Goal: Information Seeking & Learning: Learn about a topic

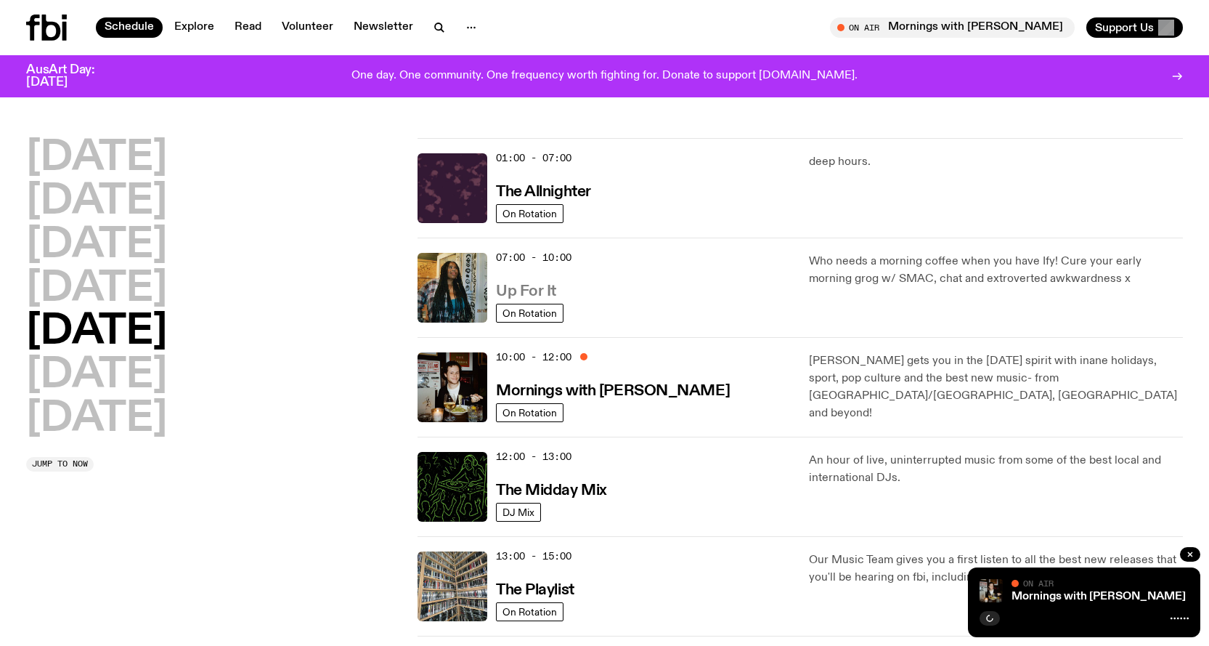
click at [531, 282] on link "Up For It" at bounding box center [526, 290] width 60 height 18
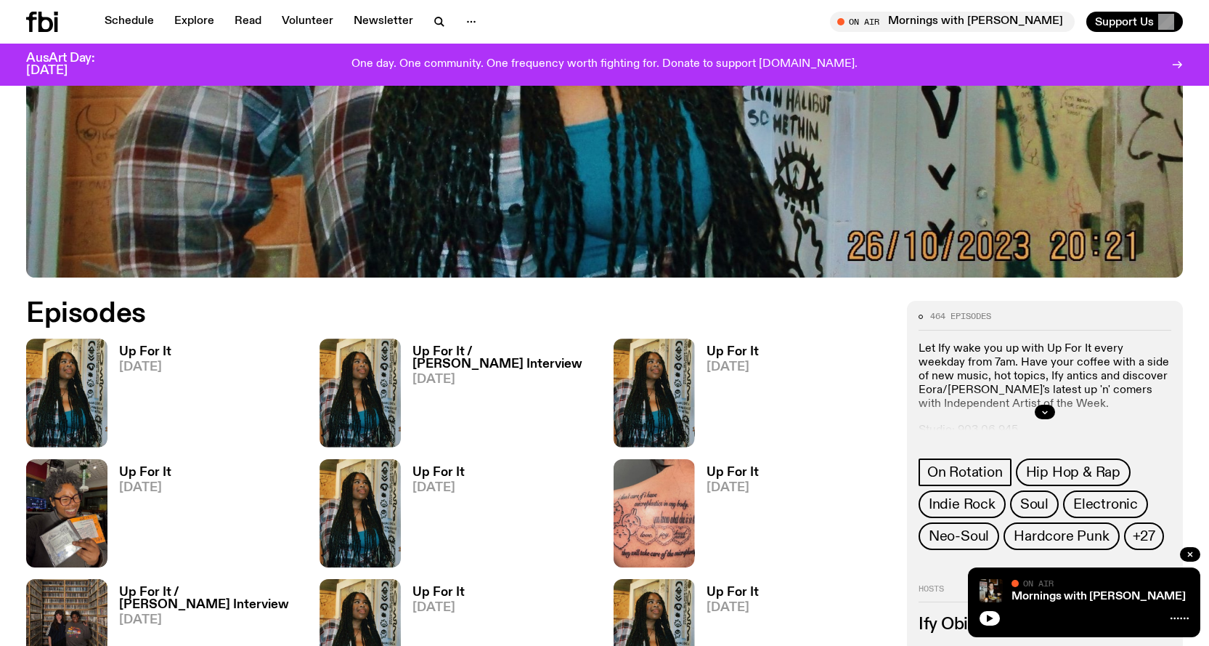
scroll to position [791, 0]
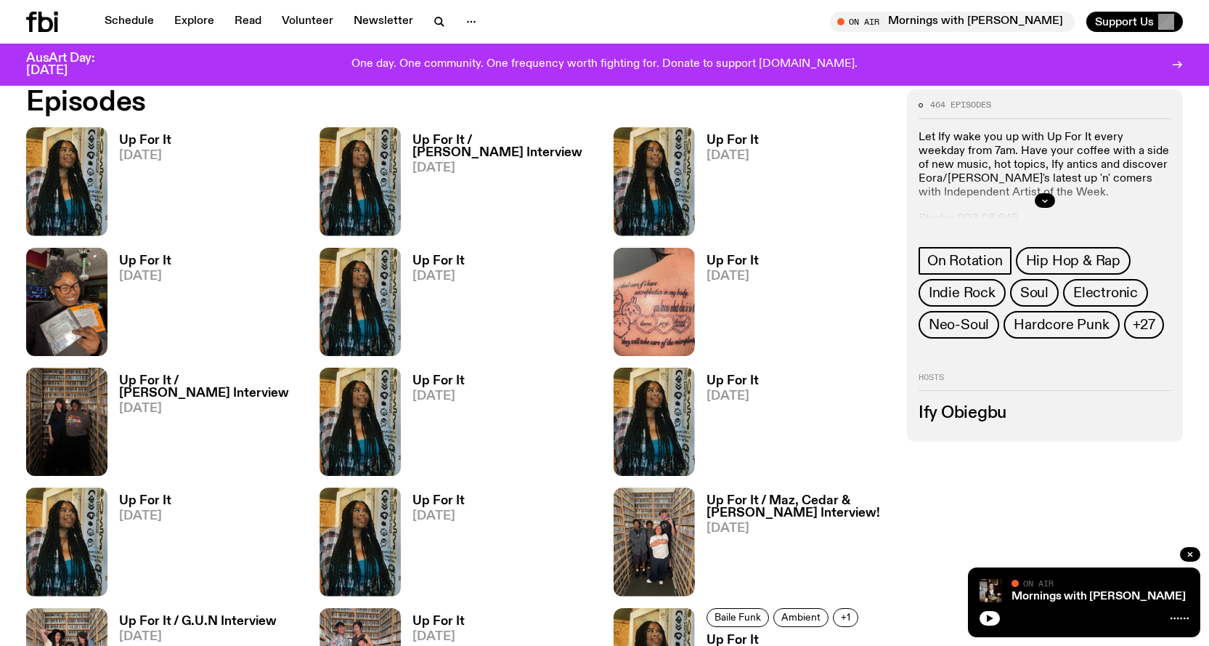
click at [124, 143] on h3 "Up For It" at bounding box center [145, 140] width 52 height 12
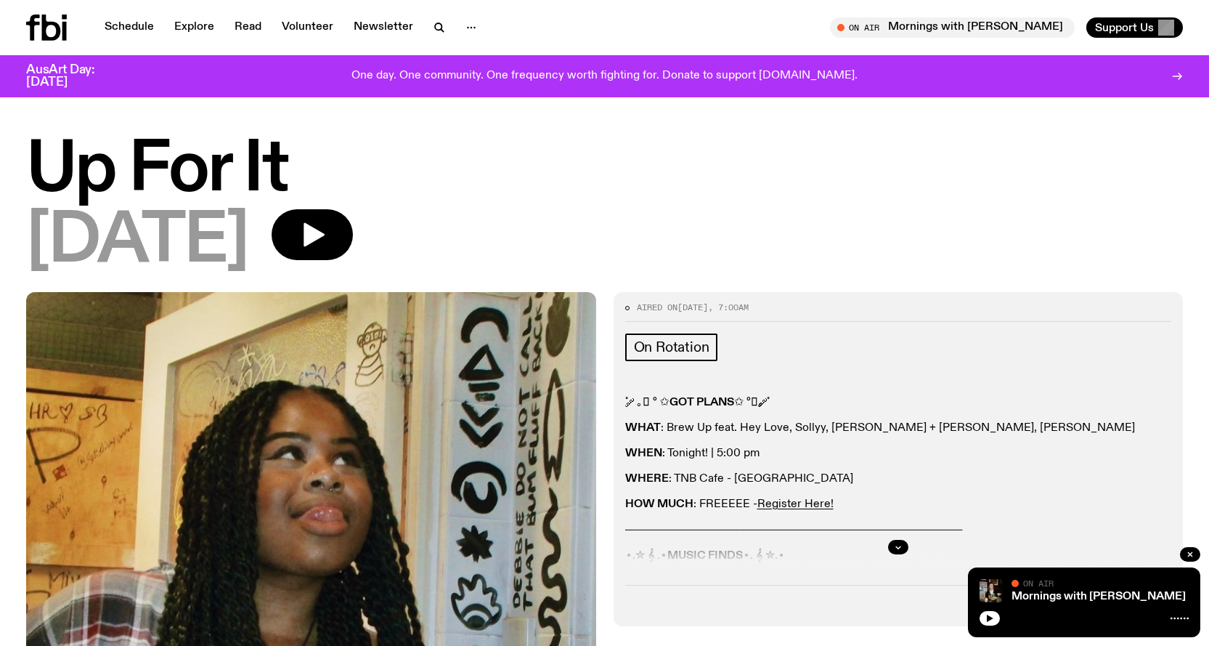
click at [897, 547] on icon "button" at bounding box center [897, 547] width 5 height 2
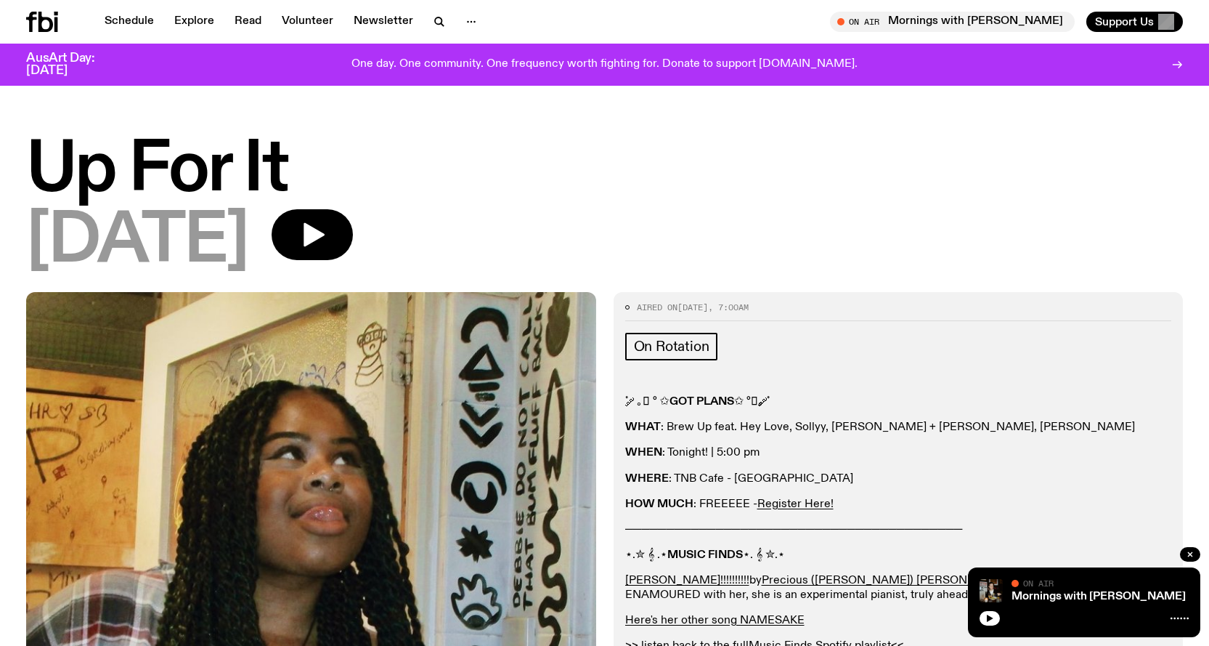
scroll to position [73, 0]
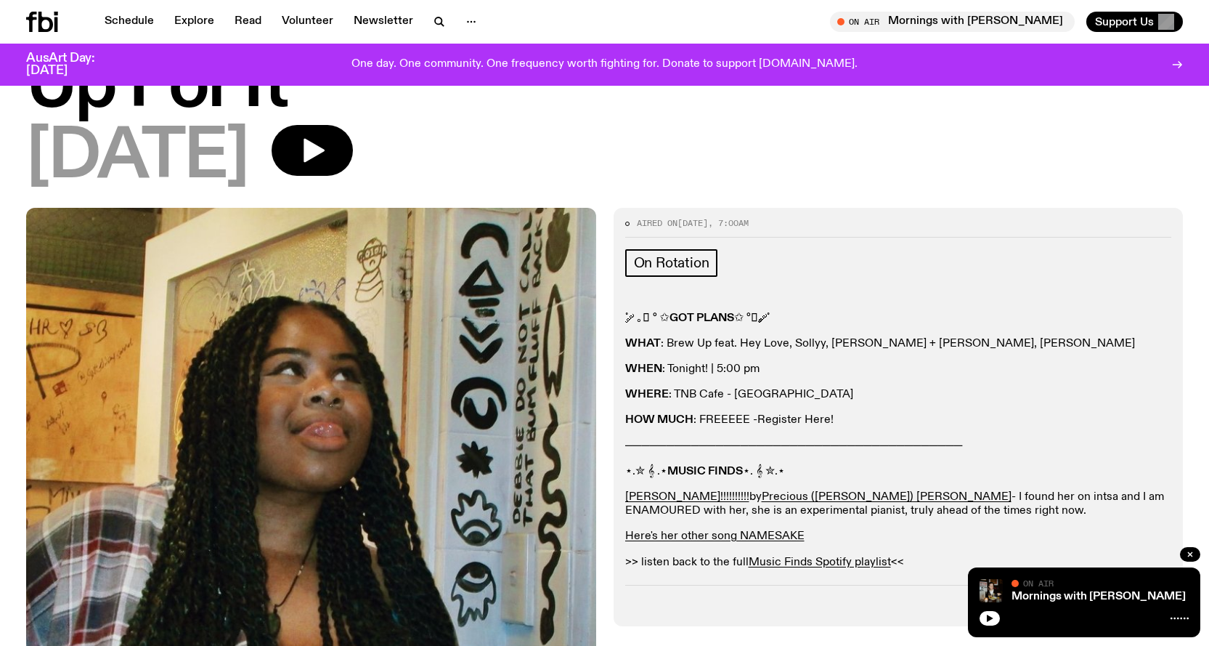
click at [816, 421] on link "Register Here!" at bounding box center [795, 420] width 76 height 12
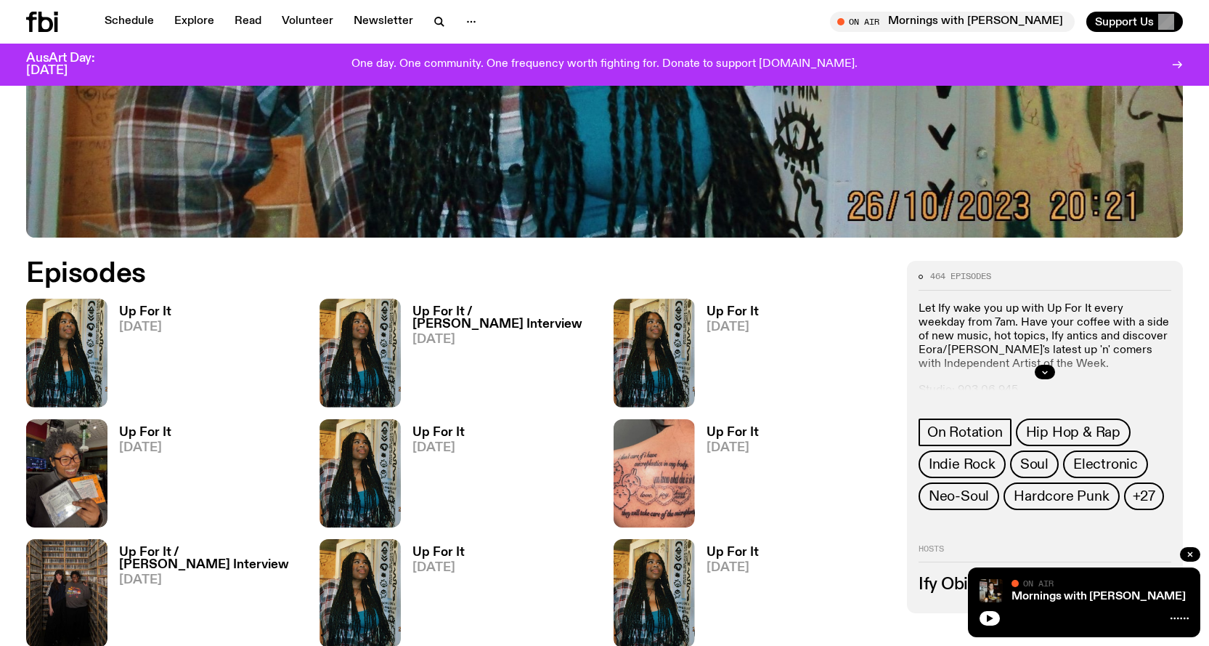
scroll to position [573, 0]
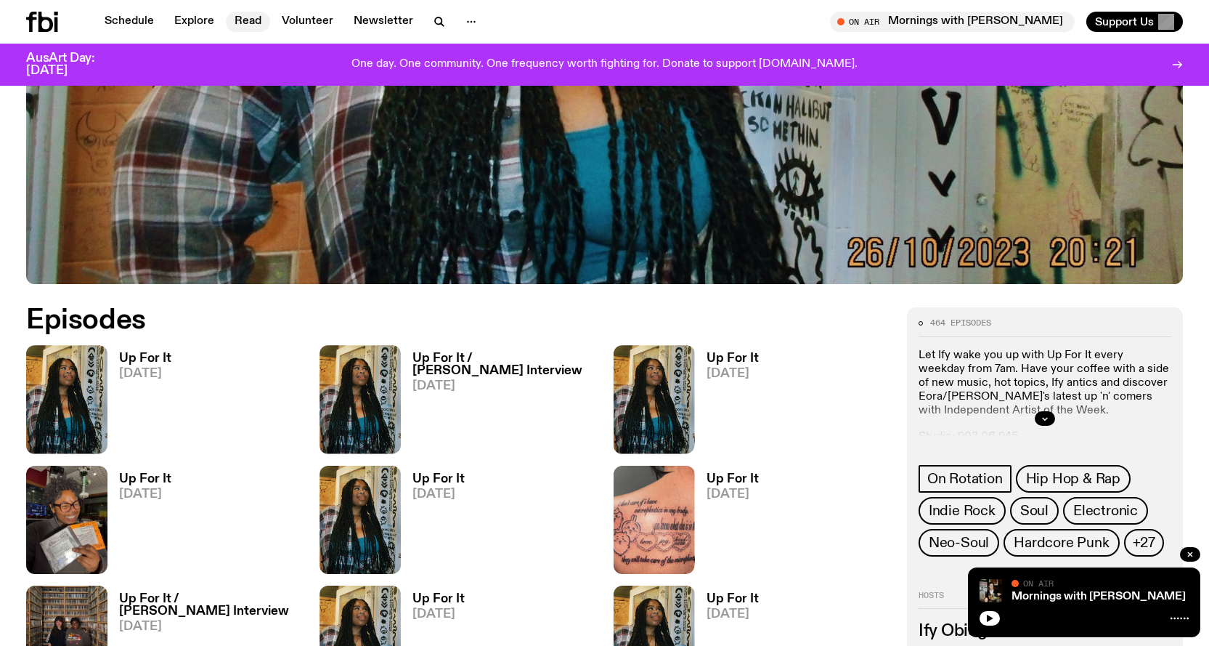
click at [245, 19] on link "Read" at bounding box center [248, 22] width 44 height 20
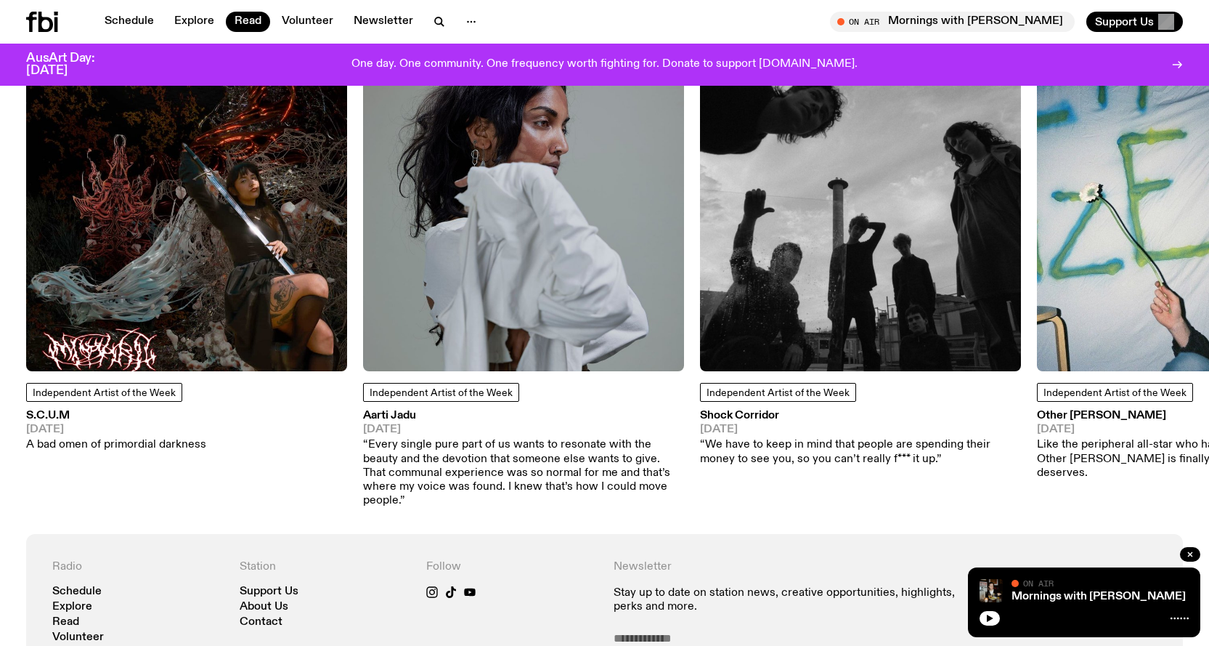
scroll to position [1307, 0]
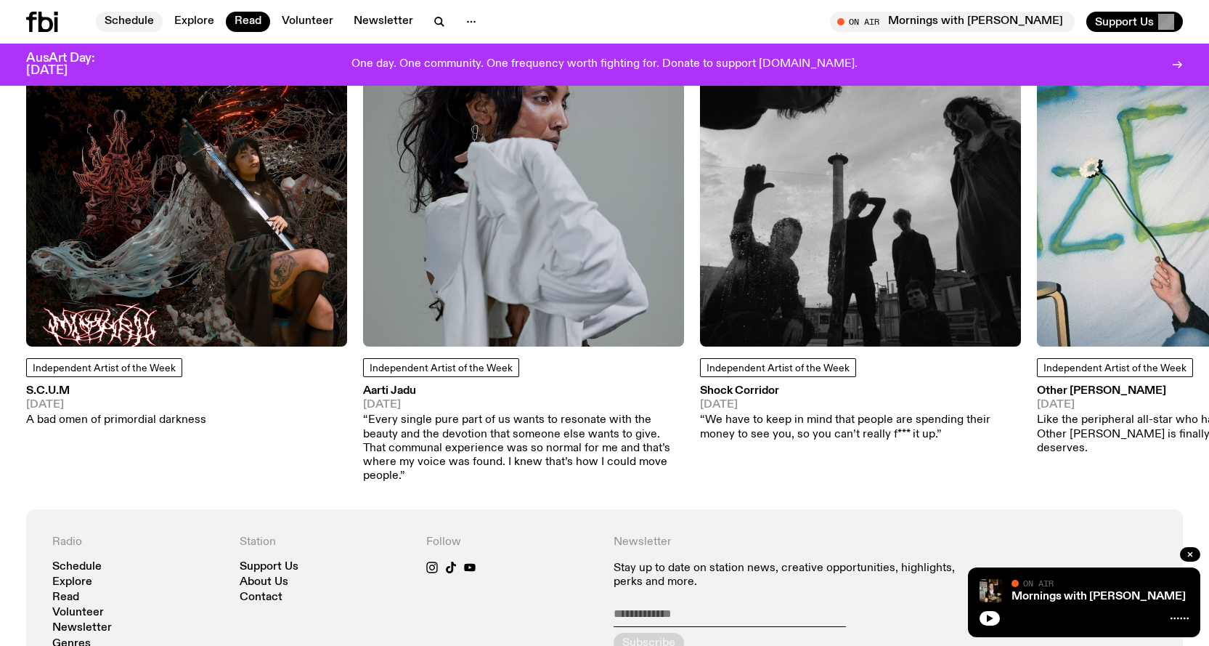
click at [142, 17] on link "Schedule" at bounding box center [129, 22] width 67 height 20
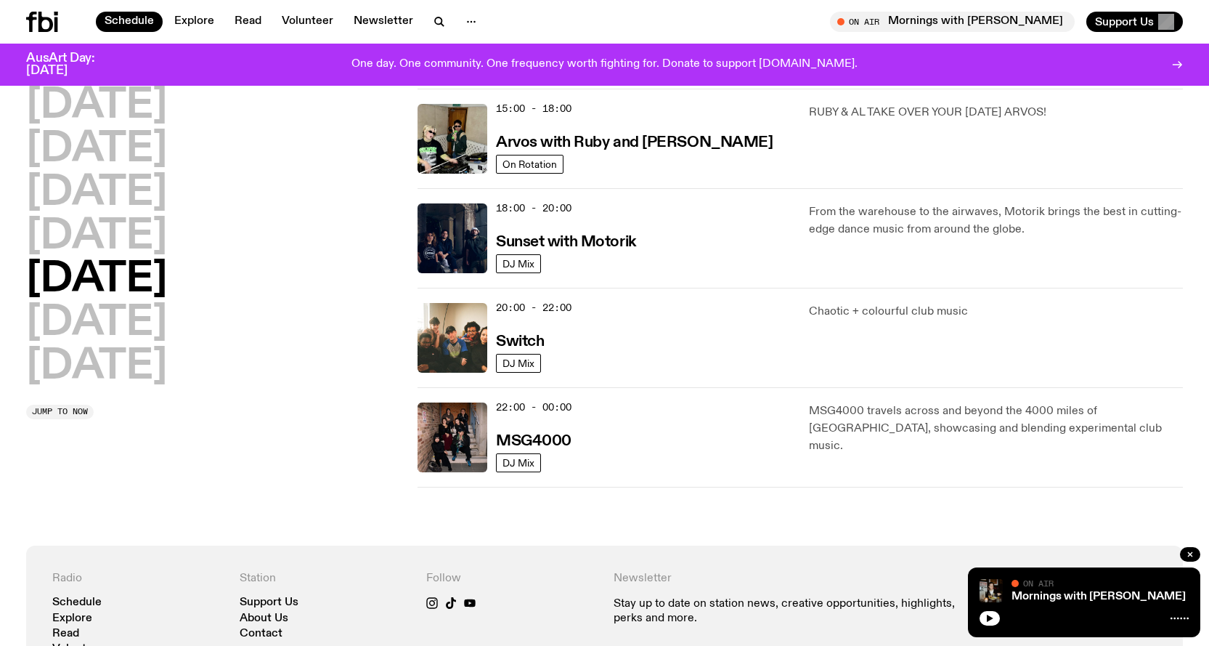
scroll to position [580, 0]
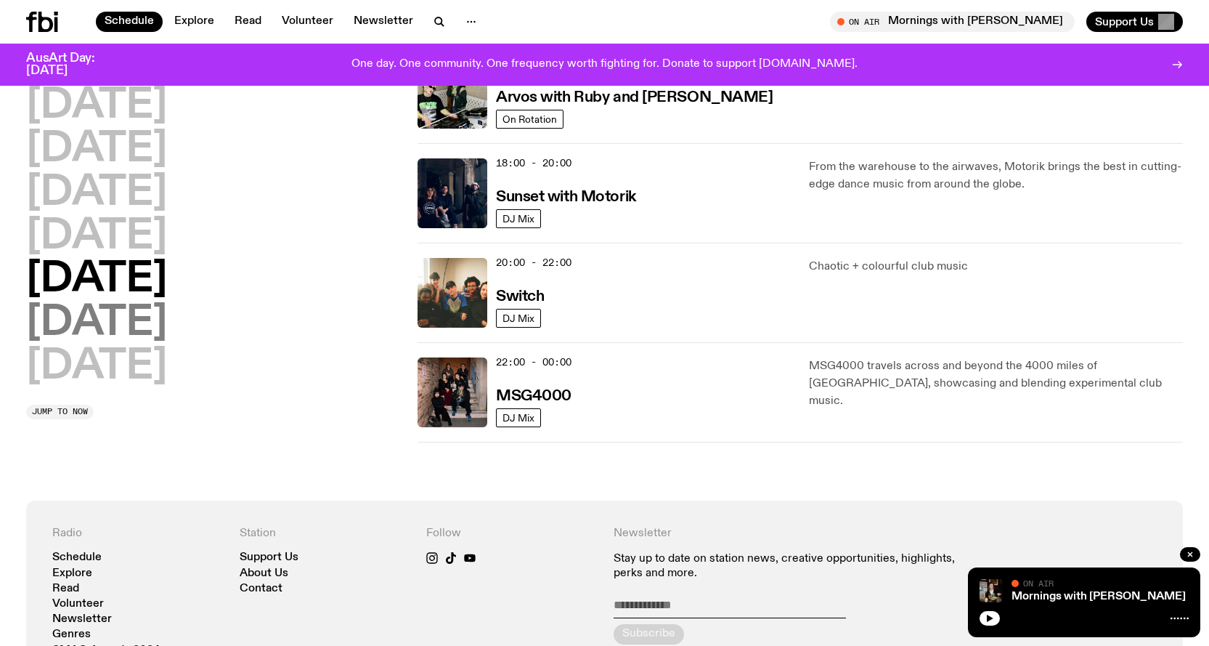
click at [47, 319] on h2 "[DATE]" at bounding box center [96, 323] width 141 height 41
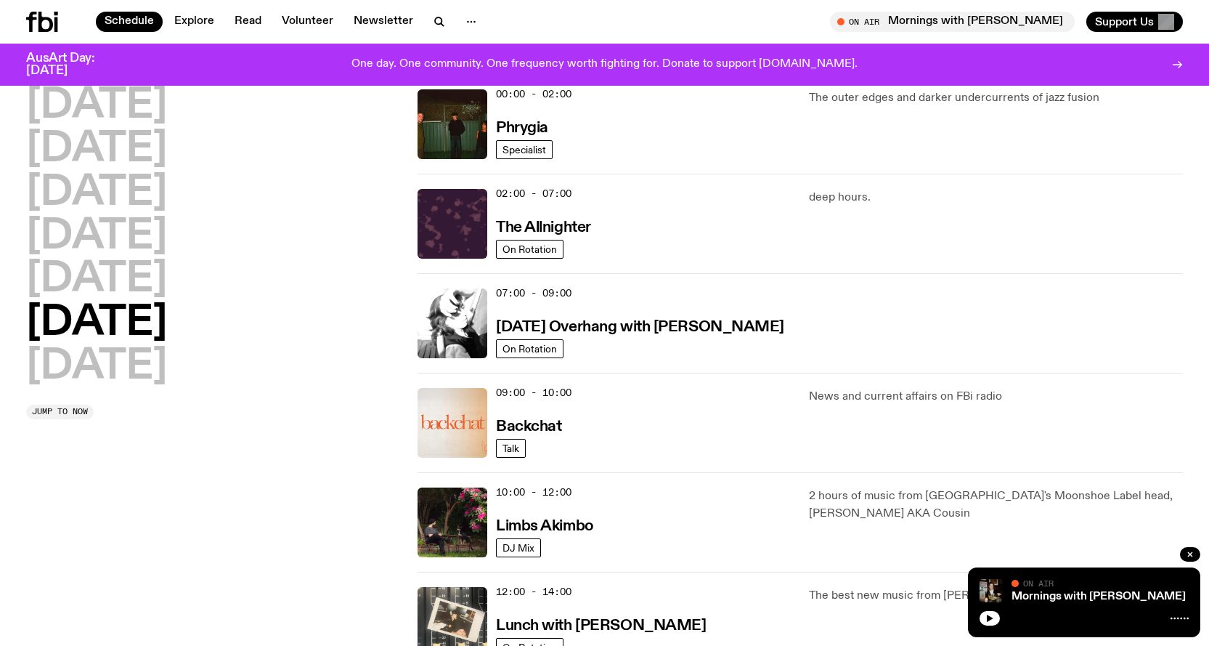
scroll to position [41, 0]
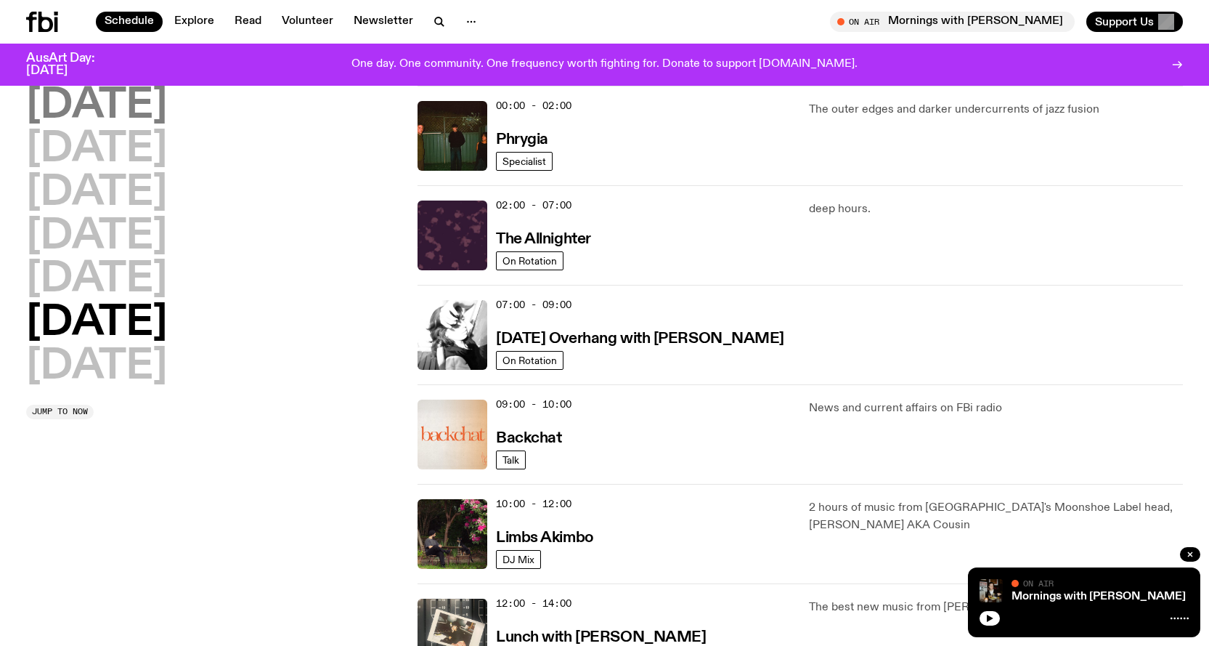
click at [70, 99] on h2 "[DATE]" at bounding box center [96, 106] width 141 height 41
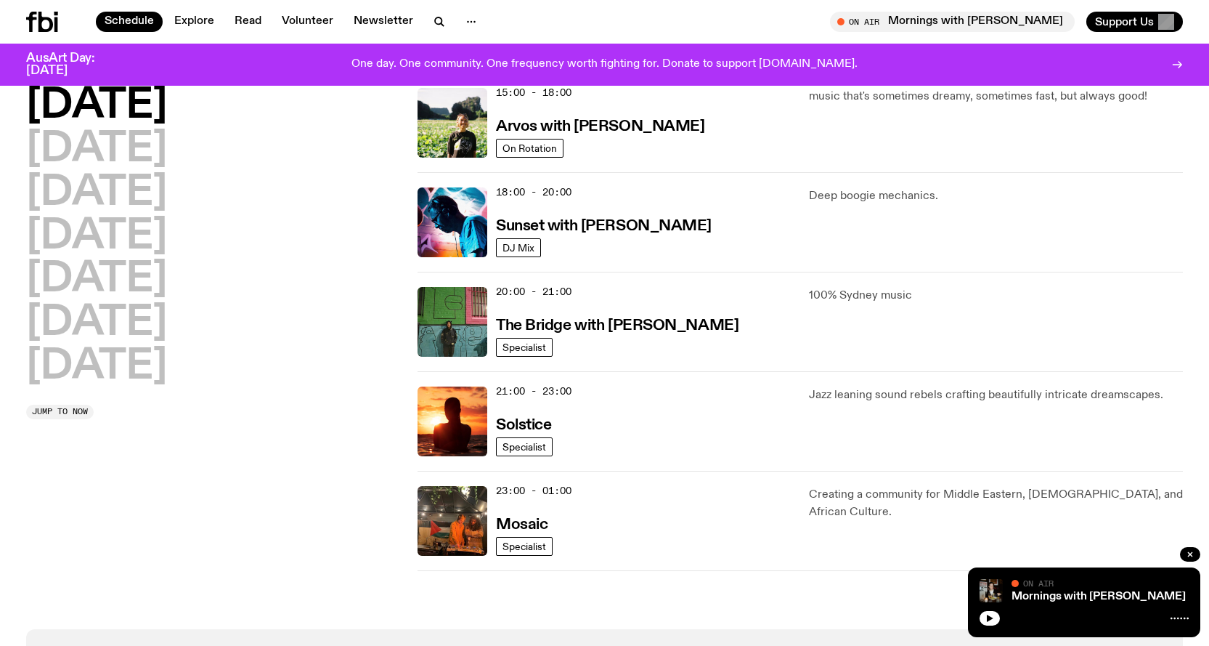
scroll to position [622, 0]
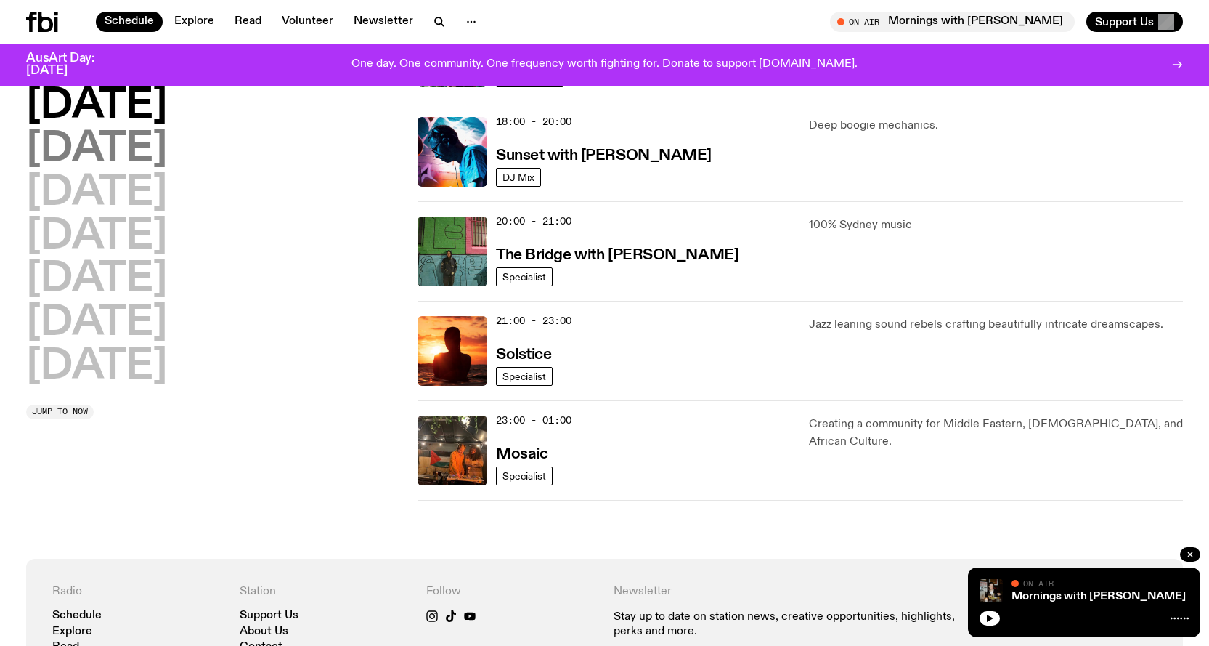
click at [121, 159] on h2 "[DATE]" at bounding box center [96, 149] width 141 height 41
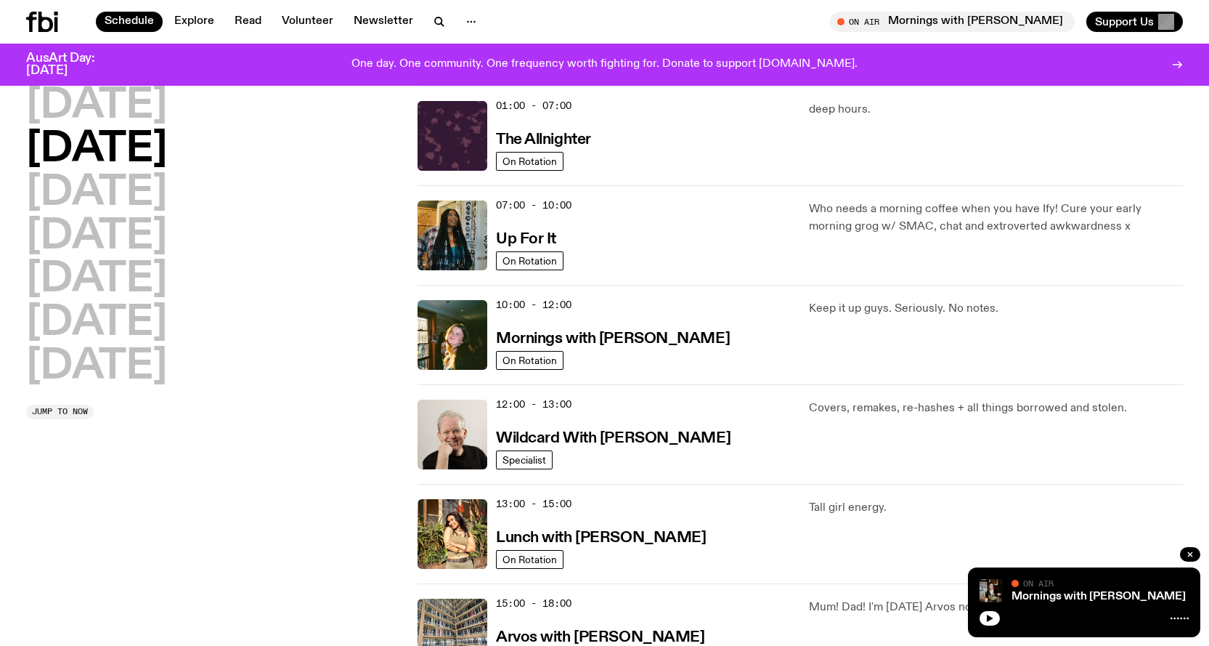
scroll to position [0, 0]
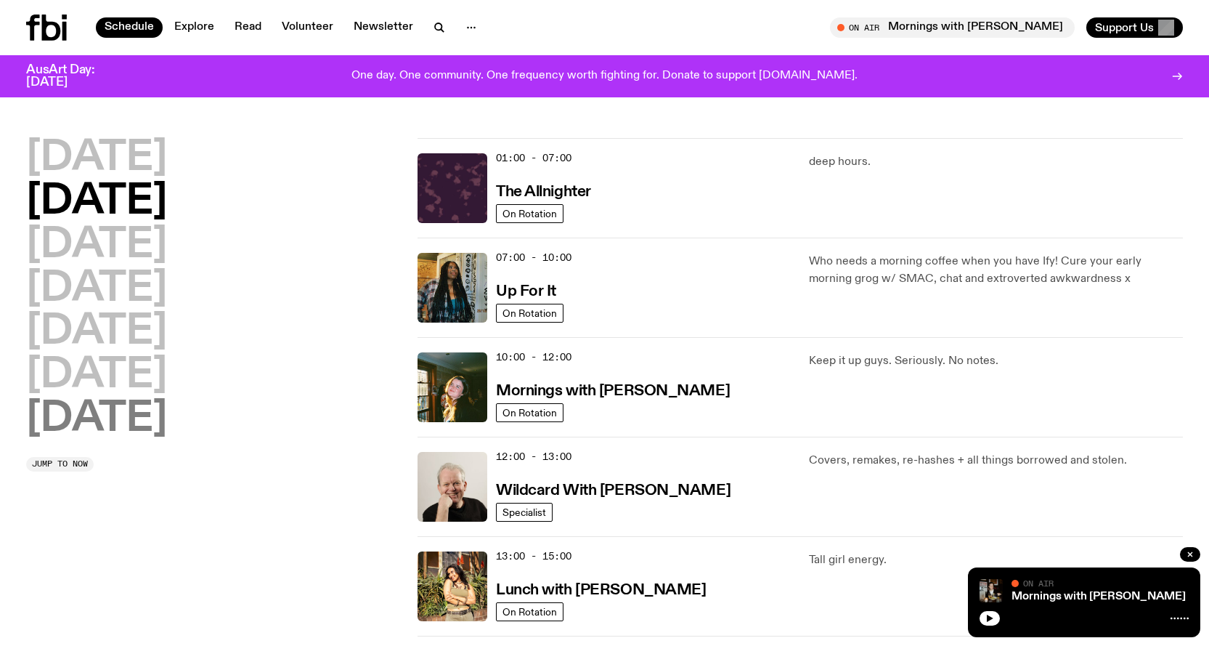
click at [163, 411] on h2 "[DATE]" at bounding box center [96, 419] width 141 height 41
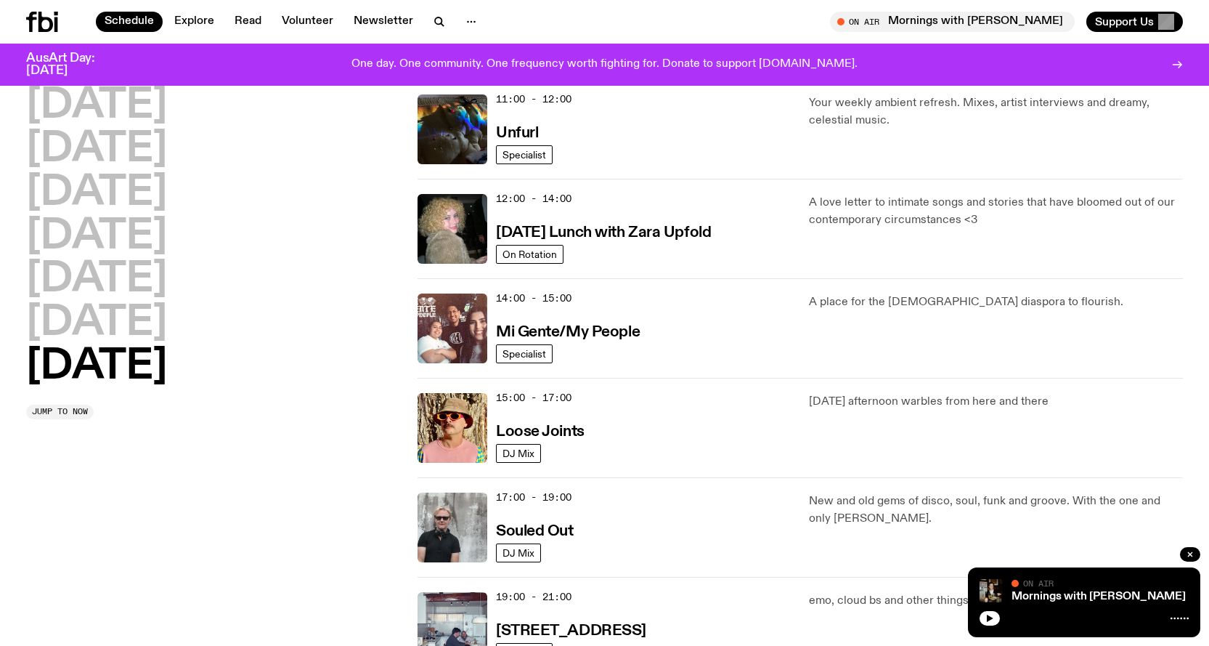
scroll to position [549, 0]
